Goal: Information Seeking & Learning: Find contact information

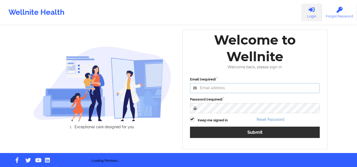
type input "[EMAIL_ADDRESS][DOMAIN_NAME]"
click at [213, 102] on label "Password (required)" at bounding box center [255, 99] width 130 height 5
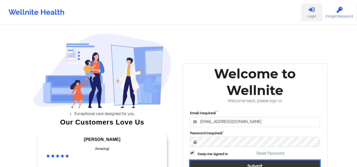
click at [212, 158] on button "Submit" at bounding box center [255, 166] width 130 height 11
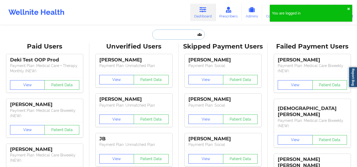
click at [164, 34] on input "text" at bounding box center [178, 35] width 52 height 10
paste input "[PERSON_NAME]"
type input "[PERSON_NAME]"
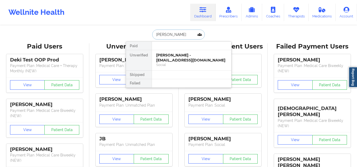
click at [174, 61] on div "[PERSON_NAME] - [EMAIL_ADDRESS][DOMAIN_NAME]" at bounding box center [191, 58] width 71 height 10
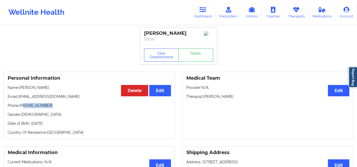
drag, startPoint x: 49, startPoint y: 108, endPoint x: 24, endPoint y: 108, distance: 25.1
click at [24, 108] on p "Phone: [PHONE_NUMBER]" at bounding box center [89, 105] width 163 height 5
copy p "[PHONE_NUMBER]"
drag, startPoint x: 65, startPoint y: 98, endPoint x: 18, endPoint y: 97, distance: 46.8
click at [18, 97] on p "Email: [EMAIL_ADDRESS][DOMAIN_NAME]" at bounding box center [89, 96] width 163 height 5
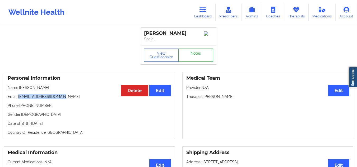
copy p "[EMAIL_ADDRESS][DOMAIN_NAME]"
drag, startPoint x: 192, startPoint y: 32, endPoint x: 144, endPoint y: 33, distance: 48.6
click at [144, 33] on div "[PERSON_NAME]" at bounding box center [178, 33] width 69 height 6
copy div "[PERSON_NAME]"
drag, startPoint x: 64, startPoint y: 99, endPoint x: 20, endPoint y: 95, distance: 44.8
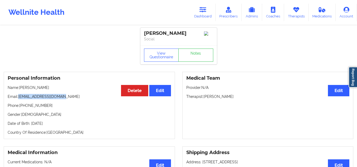
click at [20, 95] on div "Personal Information Edit Delete Name: [PERSON_NAME] Email: [EMAIL_ADDRESS][DOM…" at bounding box center [89, 105] width 171 height 67
copy p "[EMAIL_ADDRESS][DOMAIN_NAME]"
click at [209, 8] on link "Dashboard" at bounding box center [202, 12] width 25 height 17
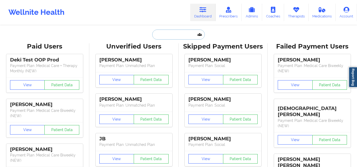
click at [178, 36] on input "text" at bounding box center [178, 35] width 52 height 10
paste input "[EMAIL_ADDRESS][DOMAIN_NAME]"
type input "[EMAIL_ADDRESS][DOMAIN_NAME]"
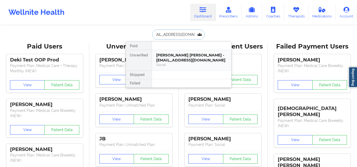
click at [177, 54] on div "[PERSON_NAME] [PERSON_NAME] - [EMAIL_ADDRESS][DOMAIN_NAME]" at bounding box center [191, 58] width 71 height 10
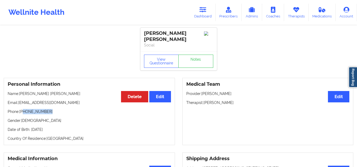
drag, startPoint x: 50, startPoint y: 112, endPoint x: 24, endPoint y: 112, distance: 26.7
click at [24, 112] on p "Phone: [PHONE_NUMBER]" at bounding box center [89, 111] width 163 height 5
copy p "[PHONE_NUMBER]"
drag, startPoint x: 67, startPoint y: 104, endPoint x: 20, endPoint y: 98, distance: 46.6
click at [20, 98] on div "Personal Information Edit Delete Name: [PERSON_NAME] [PERSON_NAME] Email: [EMAI…" at bounding box center [89, 111] width 171 height 67
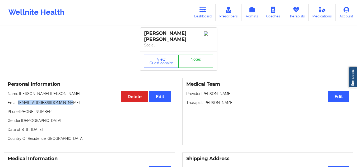
copy p "[EMAIL_ADDRESS][DOMAIN_NAME]"
click at [208, 10] on link "Dashboard" at bounding box center [202, 12] width 25 height 17
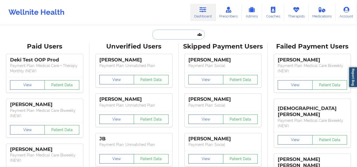
click at [171, 35] on input "text" at bounding box center [178, 35] width 52 height 10
paste input "[PERSON_NAME]"
type input "[PERSON_NAME]"
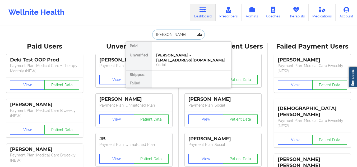
click at [175, 66] on div "Social" at bounding box center [191, 65] width 71 height 4
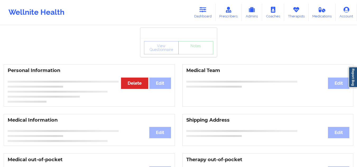
click at [175, 66] on div "Personal Information Edit Delete" at bounding box center [89, 85] width 179 height 42
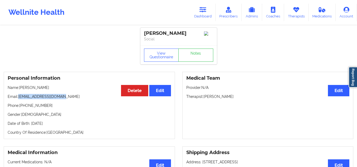
drag, startPoint x: 63, startPoint y: 100, endPoint x: 18, endPoint y: 94, distance: 46.0
click at [18, 94] on div "Personal Information Edit Delete Name: [PERSON_NAME] Email: [EMAIL_ADDRESS][DOM…" at bounding box center [89, 105] width 171 height 67
copy p "[EMAIL_ADDRESS][DOMAIN_NAME]"
click at [205, 16] on link "Dashboard" at bounding box center [202, 12] width 25 height 17
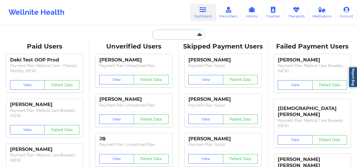
click at [173, 36] on input "text" at bounding box center [178, 35] width 52 height 10
paste input "[PERSON_NAME]"
type input "[PERSON_NAME]"
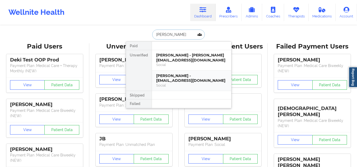
click at [173, 83] on div "Social" at bounding box center [191, 85] width 71 height 4
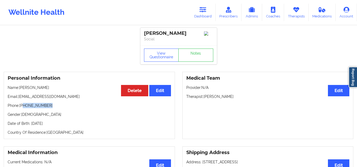
drag, startPoint x: 47, startPoint y: 109, endPoint x: 24, endPoint y: 109, distance: 22.5
click at [24, 108] on p "Phone: [PHONE_NUMBER]" at bounding box center [89, 105] width 163 height 5
copy p "[PHONE_NUMBER]"
